Goal: Task Accomplishment & Management: Complete application form

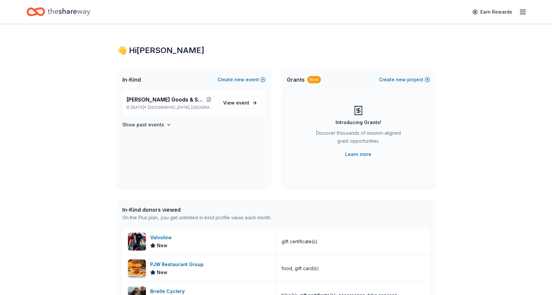
click at [66, 13] on icon "Home" at bounding box center [69, 11] width 42 height 7
click at [525, 13] on icon "button" at bounding box center [523, 12] width 8 height 8
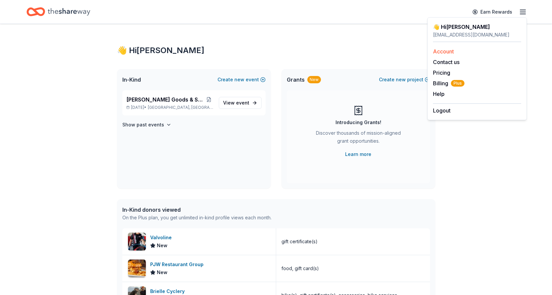
click at [441, 52] on link "Account" at bounding box center [443, 51] width 21 height 7
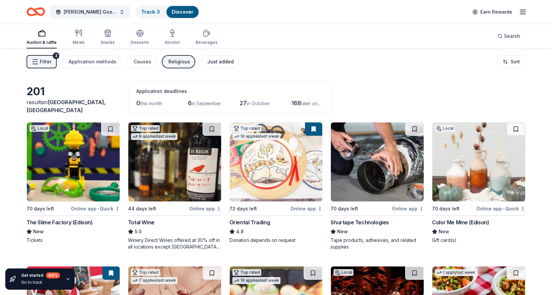
click at [218, 63] on div "Just added" at bounding box center [220, 62] width 27 height 8
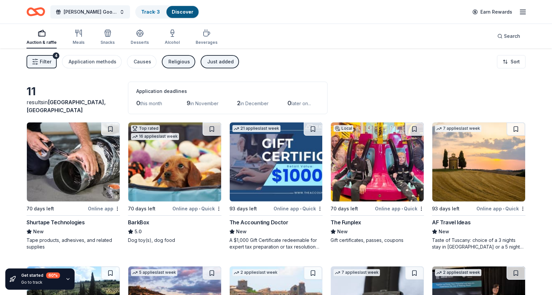
click at [221, 65] on div "Just added" at bounding box center [220, 62] width 27 height 8
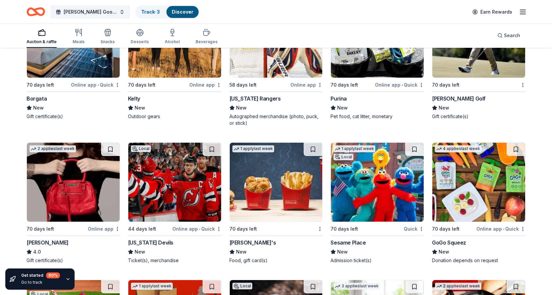
scroll to position [3790, 0]
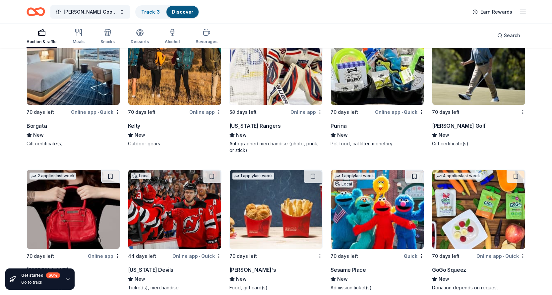
click at [459, 125] on div "Ron Jaworski Golf" at bounding box center [459, 126] width 54 height 8
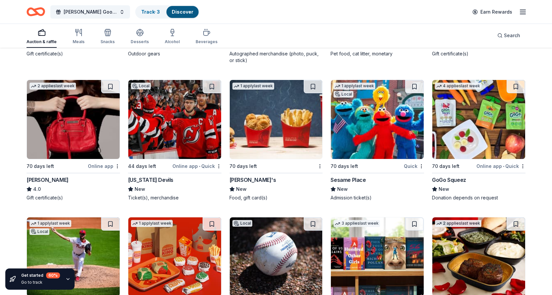
scroll to position [3889, 0]
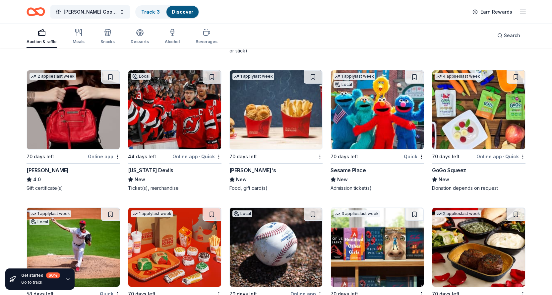
click at [40, 170] on div "Jacki Easlick" at bounding box center [48, 170] width 42 height 8
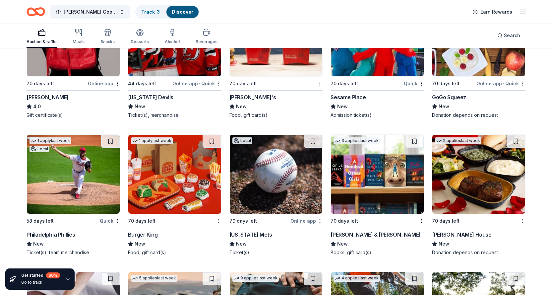
scroll to position [4022, 0]
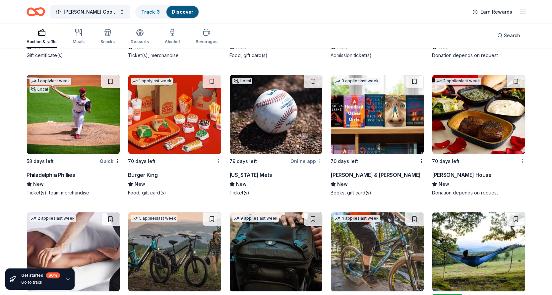
click at [458, 175] on div "Ruth's Chris Steak House" at bounding box center [461, 175] width 59 height 8
click at [356, 174] on div "Barnes & Noble" at bounding box center [375, 175] width 90 height 8
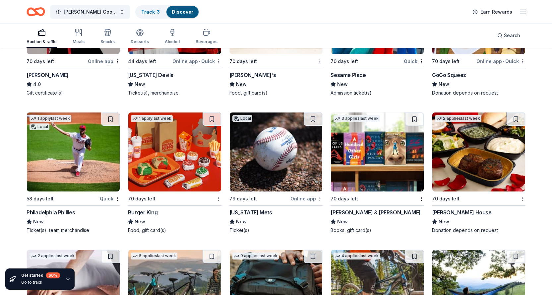
scroll to position [3954, 0]
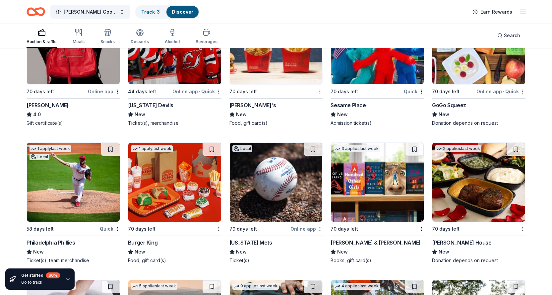
click at [67, 244] on div "Philadelphia Phillies" at bounding box center [51, 242] width 49 height 8
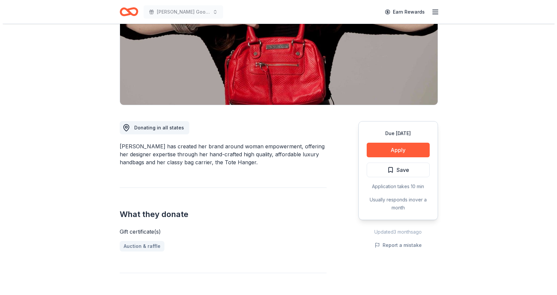
scroll to position [99, 0]
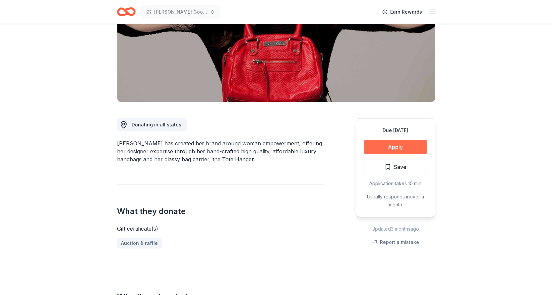
click at [384, 148] on button "Apply" at bounding box center [395, 147] width 63 height 15
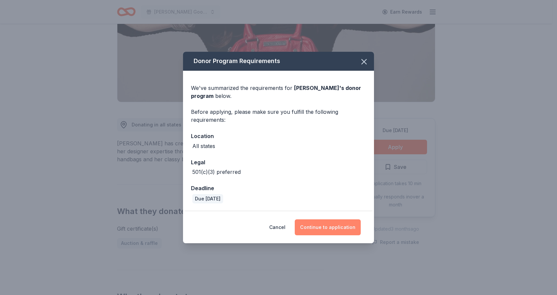
click at [327, 227] on button "Continue to application" at bounding box center [328, 227] width 66 height 16
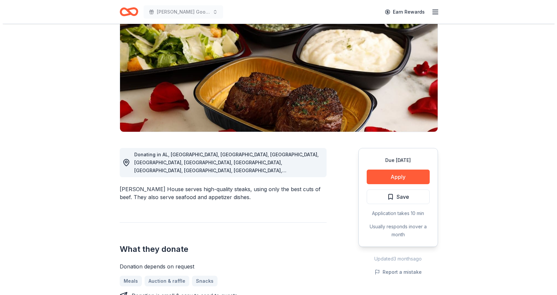
scroll to position [99, 0]
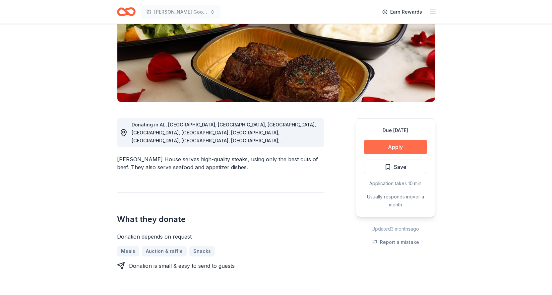
click at [382, 148] on button "Apply" at bounding box center [395, 147] width 63 height 15
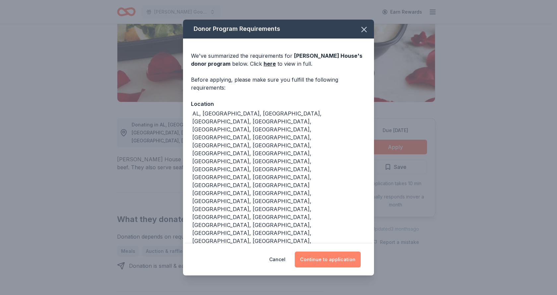
click at [317, 251] on button "Continue to application" at bounding box center [328, 259] width 66 height 16
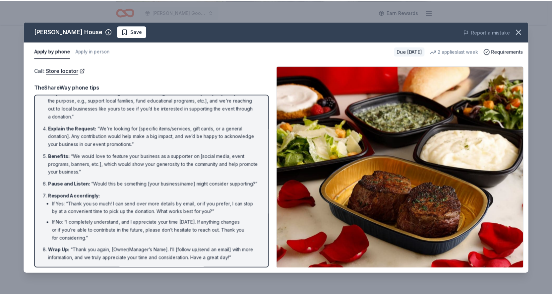
scroll to position [59, 0]
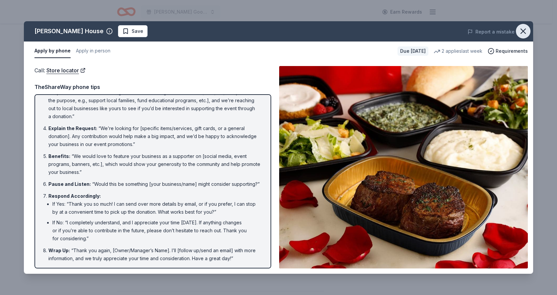
click at [522, 29] on icon "button" at bounding box center [522, 31] width 9 height 9
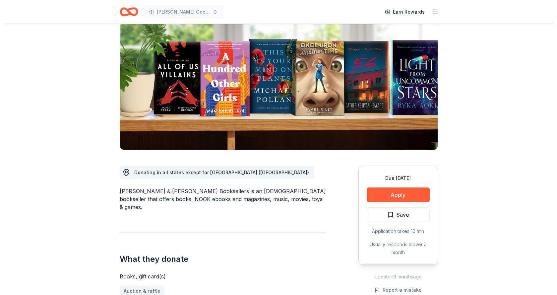
scroll to position [99, 0]
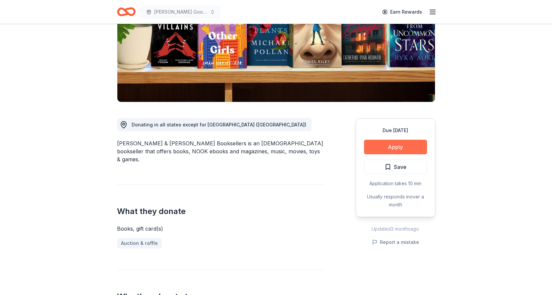
click at [409, 148] on button "Apply" at bounding box center [395, 147] width 63 height 15
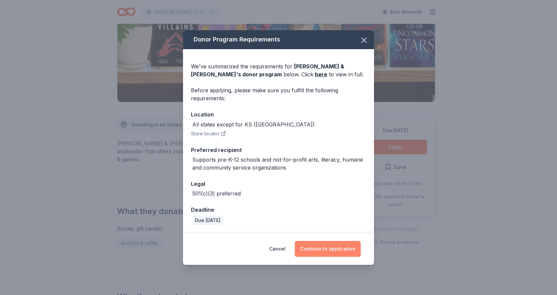
click at [324, 249] on button "Continue to application" at bounding box center [328, 249] width 66 height 16
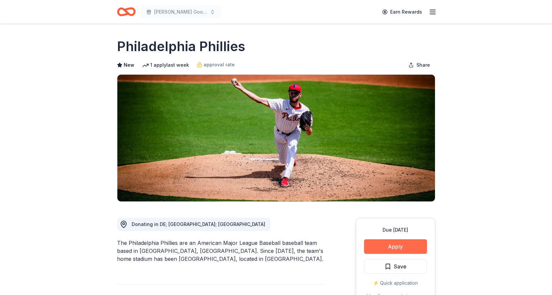
click at [410, 246] on button "Apply" at bounding box center [395, 246] width 63 height 15
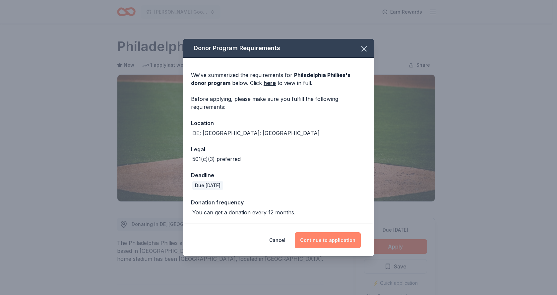
click at [321, 240] on button "Continue to application" at bounding box center [328, 240] width 66 height 16
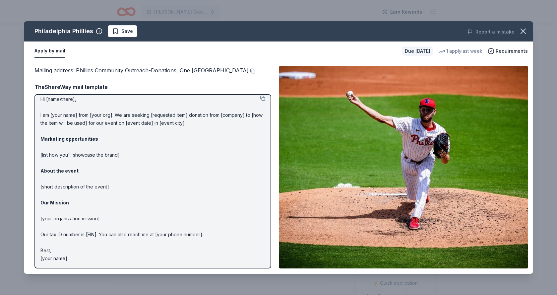
scroll to position [14, 0]
